Goal: Information Seeking & Learning: Understand process/instructions

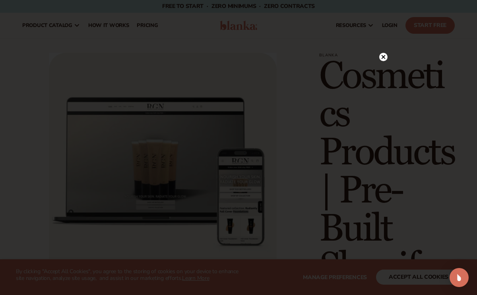
click at [380, 57] on circle at bounding box center [383, 57] width 8 height 8
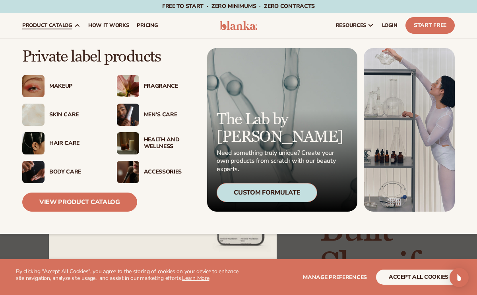
click at [66, 27] on span "product catalog" at bounding box center [47, 25] width 50 height 6
click at [59, 91] on div "Makeup" at bounding box center [61, 86] width 79 height 22
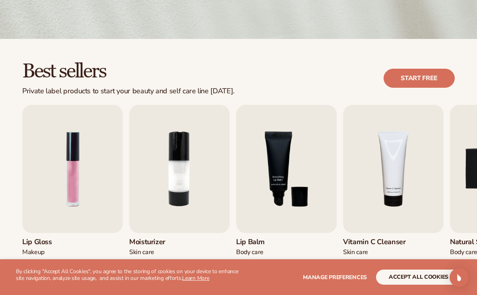
scroll to position [217, 0]
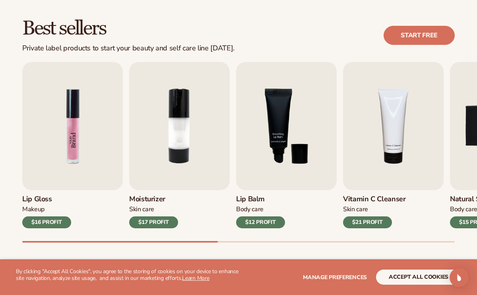
click at [91, 158] on img "1 / 9" at bounding box center [72, 126] width 100 height 128
click at [66, 175] on img "1 / 9" at bounding box center [72, 126] width 100 height 128
click at [49, 222] on div "$16 PROFIT" at bounding box center [46, 222] width 49 height 12
click at [50, 177] on img "1 / 9" at bounding box center [72, 126] width 100 height 128
click at [79, 155] on img "1 / 9" at bounding box center [72, 126] width 100 height 128
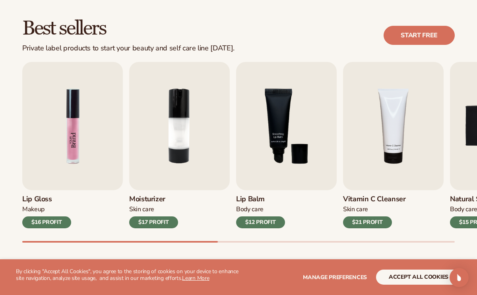
click at [76, 155] on img "1 / 9" at bounding box center [72, 126] width 100 height 128
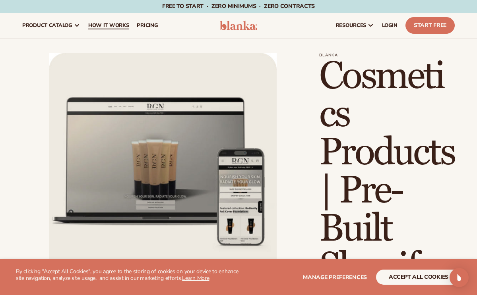
click at [99, 25] on span "How It Works" at bounding box center [108, 25] width 41 height 6
